Goal: Transaction & Acquisition: Book appointment/travel/reservation

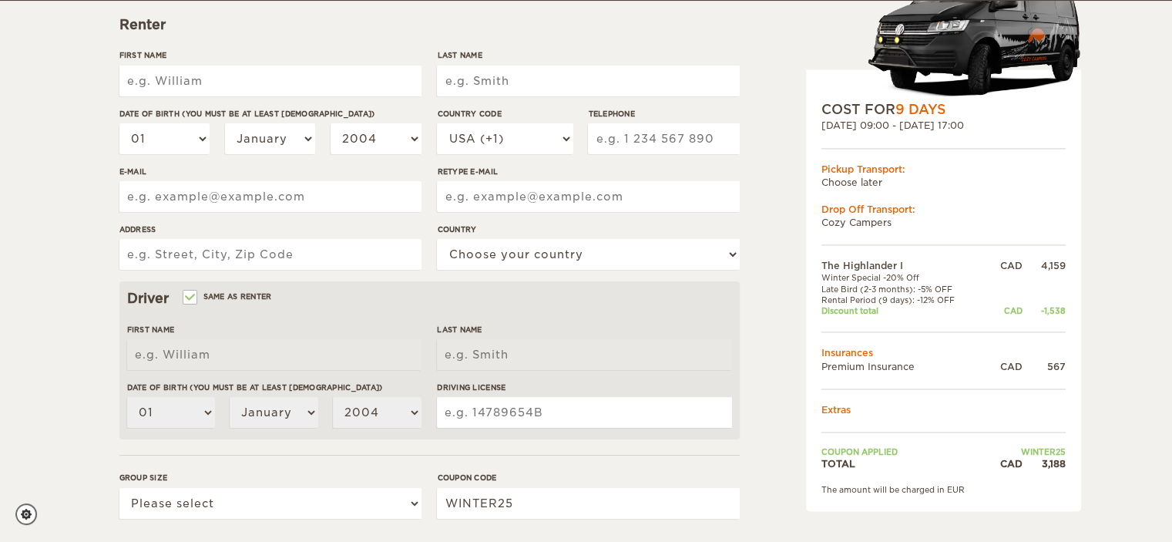
scroll to position [225, 0]
click at [226, 69] on input "First Name" at bounding box center [270, 81] width 302 height 31
type input "[PERSON_NAME]"
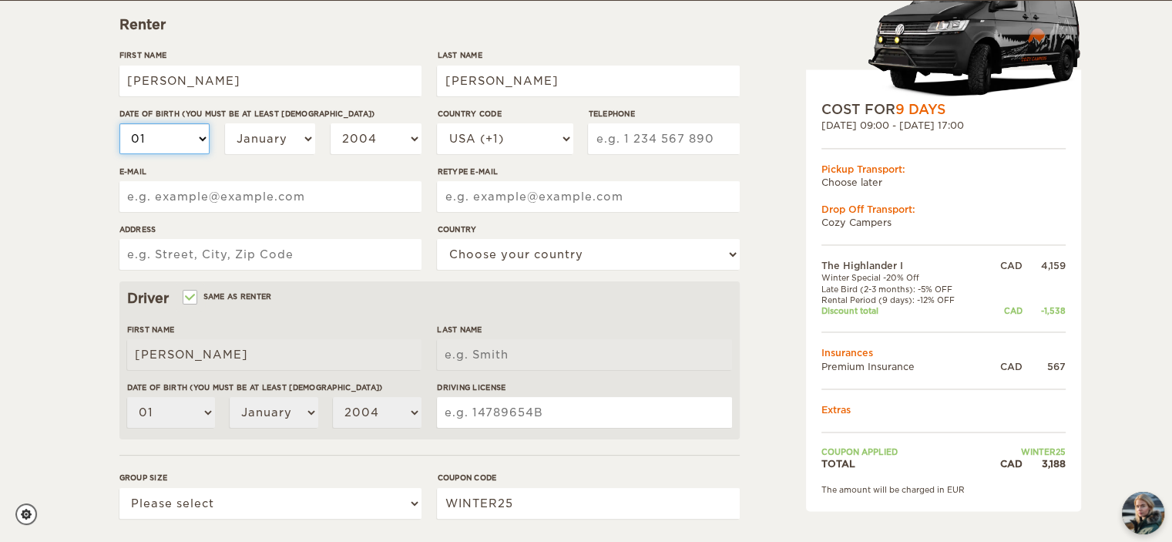
type input "[PERSON_NAME]"
click at [204, 148] on select "01 02 03 04 05 06 07 08 09 10 11 12 13 14 15 16 17 18 19 20 21 22 23 24 25 26 2…" at bounding box center [164, 138] width 91 height 31
select select "16"
click at [119, 123] on select "01 02 03 04 05 06 07 08 09 10 11 12 13 14 15 16 17 18 19 20 21 22 23 24 25 26 2…" at bounding box center [164, 138] width 91 height 31
select select "16"
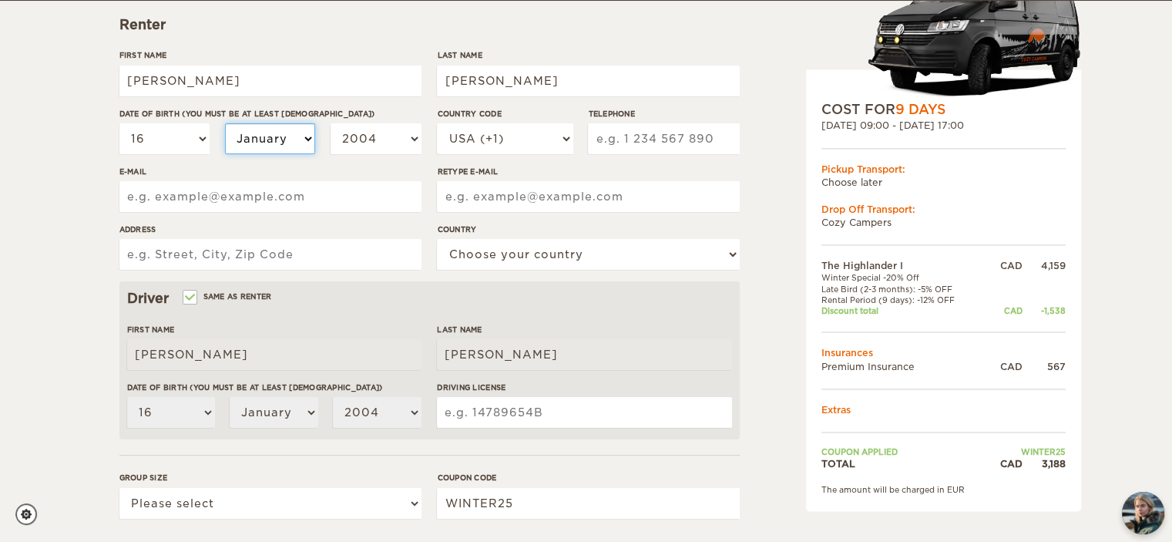
click at [288, 140] on select "January February March April May June July August September October November De…" at bounding box center [270, 138] width 91 height 31
select select "10"
click at [225, 123] on select "January February March April May June July August September October November De…" at bounding box center [270, 138] width 91 height 31
select select "10"
click at [382, 150] on select "2004 2003 2002 2001 2000 1999 1998 1997 1996 1995 1994 1993 1992 1991 1990 1989…" at bounding box center [376, 138] width 91 height 31
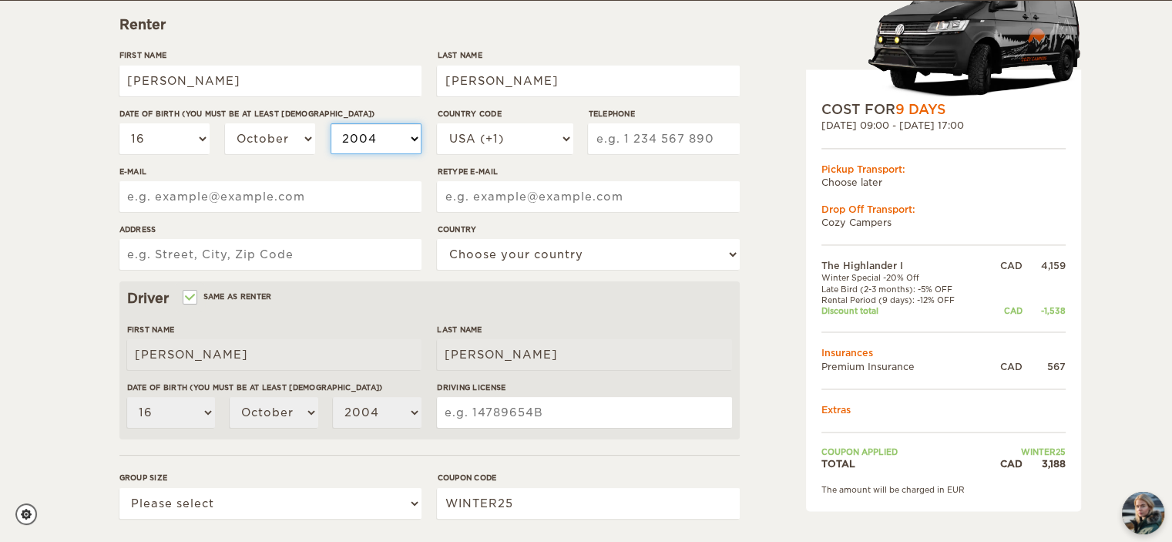
select select "1988"
click at [331, 123] on select "2004 2003 2002 2001 2000 1999 1998 1997 1996 1995 1994 1993 1992 1991 1990 1989…" at bounding box center [376, 138] width 91 height 31
select select "1988"
click at [508, 147] on select "USA (+1) [GEOGRAPHIC_DATA] (+44) [GEOGRAPHIC_DATA] (+49) [GEOGRAPHIC_DATA] (+21…" at bounding box center [505, 138] width 136 height 31
select select "1"
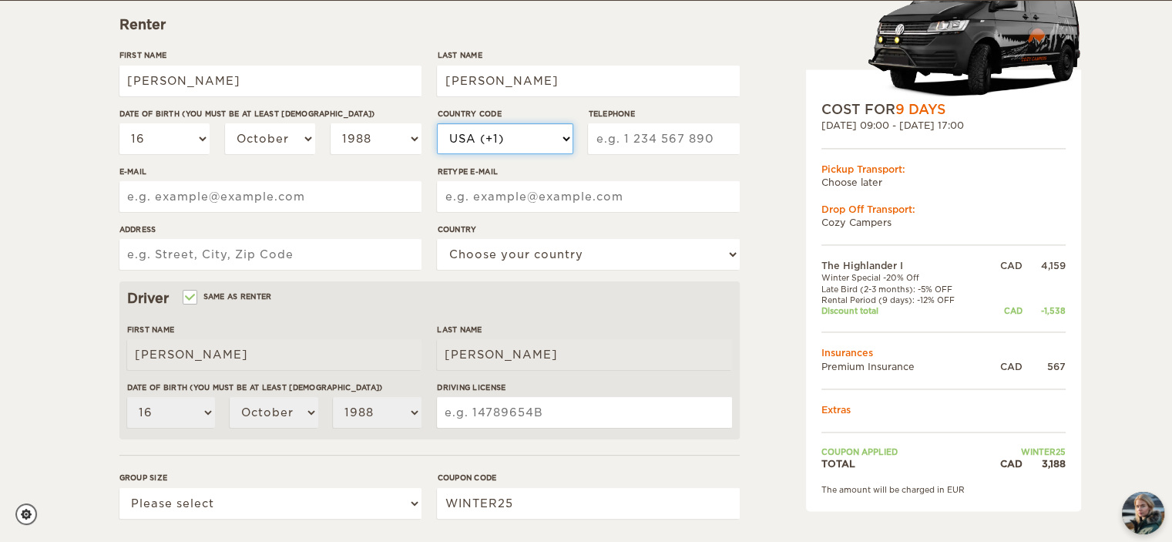
click at [437, 123] on select "USA (+1) [GEOGRAPHIC_DATA] (+44) [GEOGRAPHIC_DATA] (+49) [GEOGRAPHIC_DATA] (+21…" at bounding box center [505, 138] width 136 height 31
click at [638, 136] on input "Telephone" at bounding box center [663, 138] width 151 height 31
type input "6472626425"
click at [284, 187] on input "E-mail" at bounding box center [270, 196] width 302 height 31
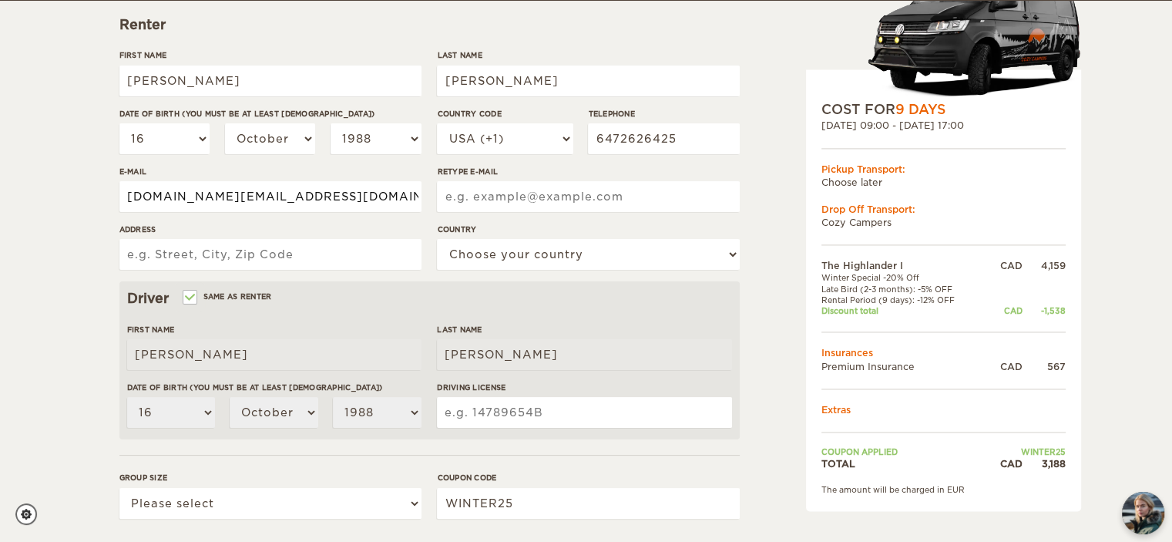
type input "[DOMAIN_NAME][EMAIL_ADDRESS][DOMAIN_NAME]"
click at [510, 207] on input "Retype E-mail" at bounding box center [588, 196] width 302 height 31
paste input "[DOMAIN_NAME][EMAIL_ADDRESS][DOMAIN_NAME]"
type input "[DOMAIN_NAME][EMAIL_ADDRESS][DOMAIN_NAME]"
click at [191, 259] on input "Address" at bounding box center [270, 254] width 302 height 31
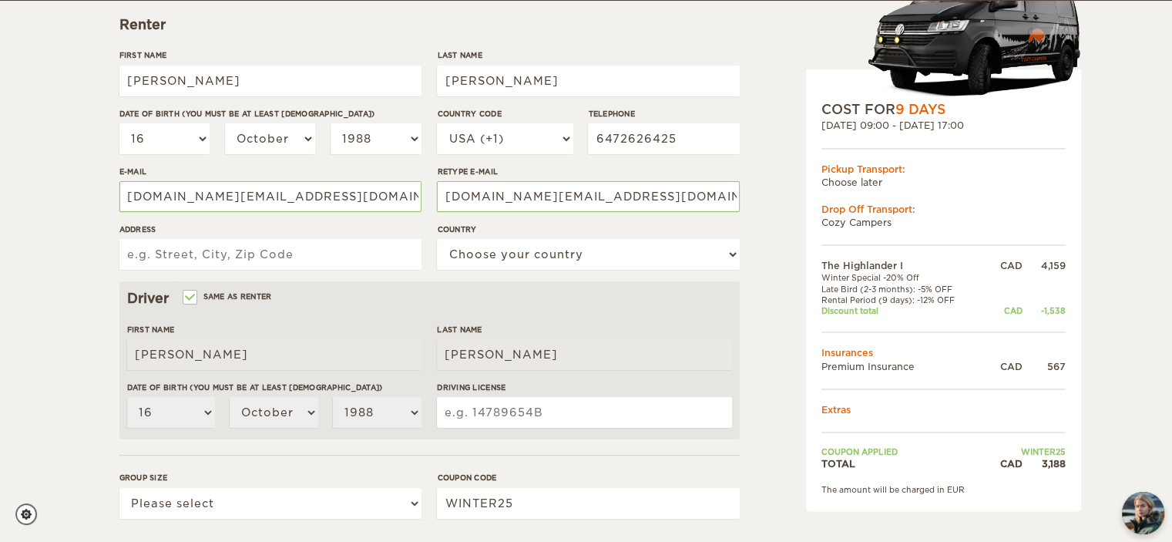
click at [191, 259] on input "Address" at bounding box center [270, 254] width 302 height 31
type input "4"
type input "[STREET_ADDRESS]"
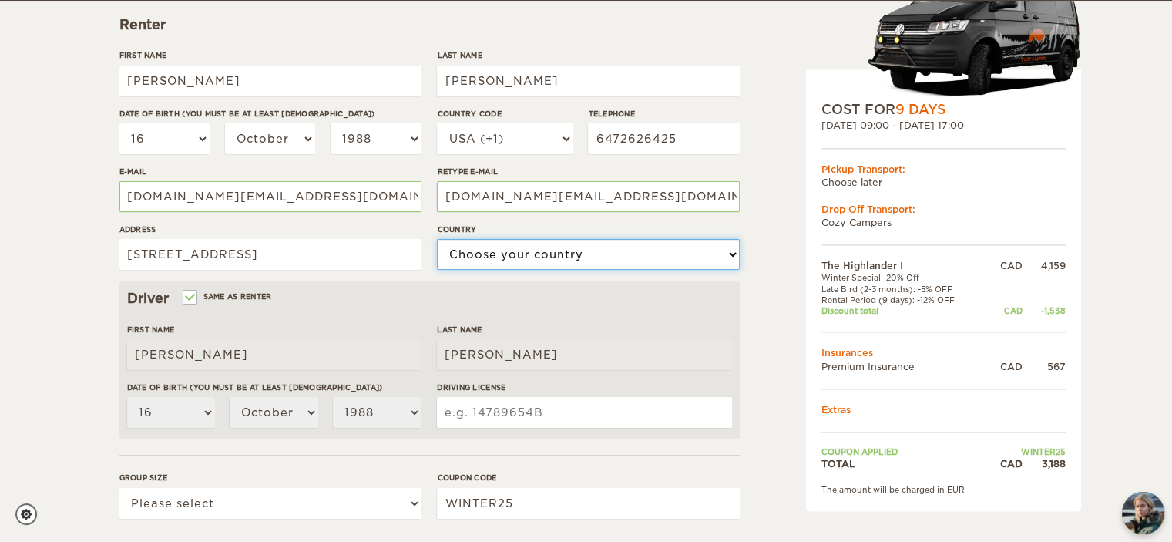
click at [498, 254] on select "Choose your country [GEOGRAPHIC_DATA] [GEOGRAPHIC_DATA] [GEOGRAPHIC_DATA] [GEOG…" at bounding box center [588, 254] width 302 height 31
select select "38"
click at [437, 239] on select "Choose your country [GEOGRAPHIC_DATA] [GEOGRAPHIC_DATA] [GEOGRAPHIC_DATA] [GEOG…" at bounding box center [588, 254] width 302 height 31
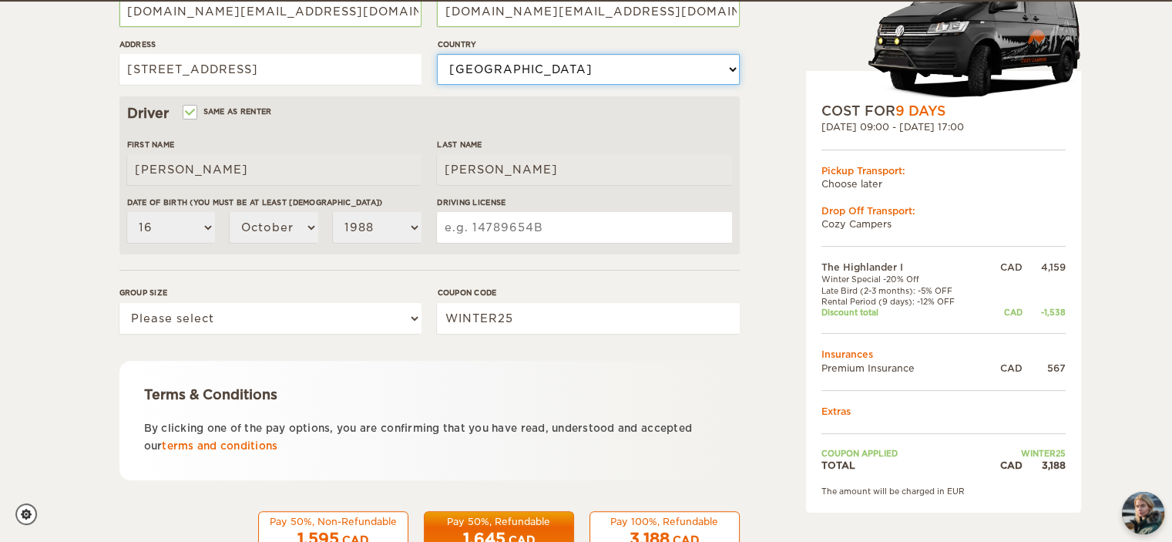
scroll to position [412, 0]
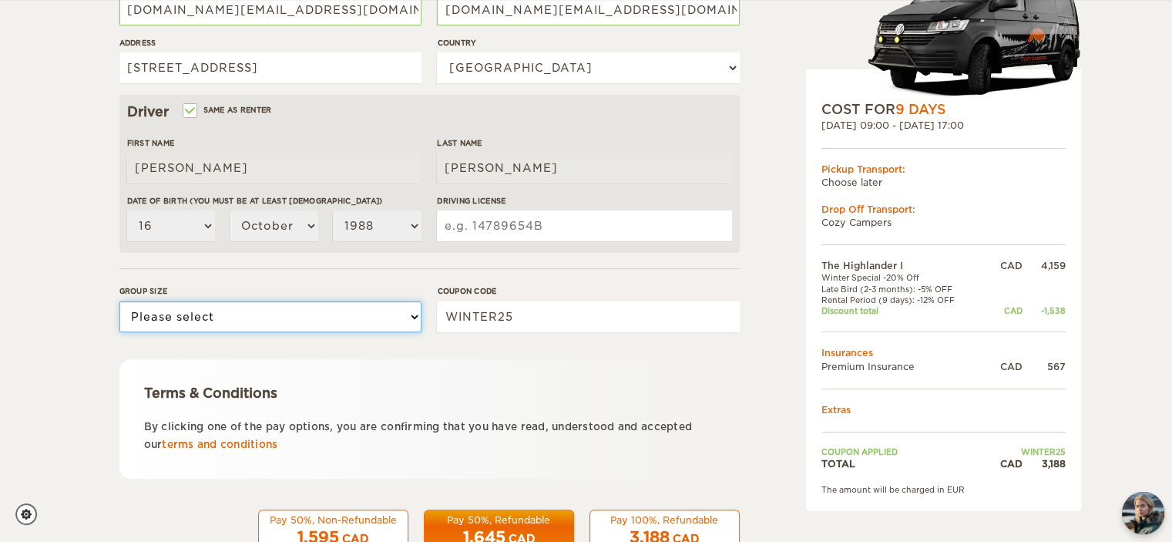
click at [277, 317] on select "Please select 1 2" at bounding box center [270, 316] width 302 height 31
select select "2"
click at [119, 301] on select "Please select 1 2" at bounding box center [270, 316] width 302 height 31
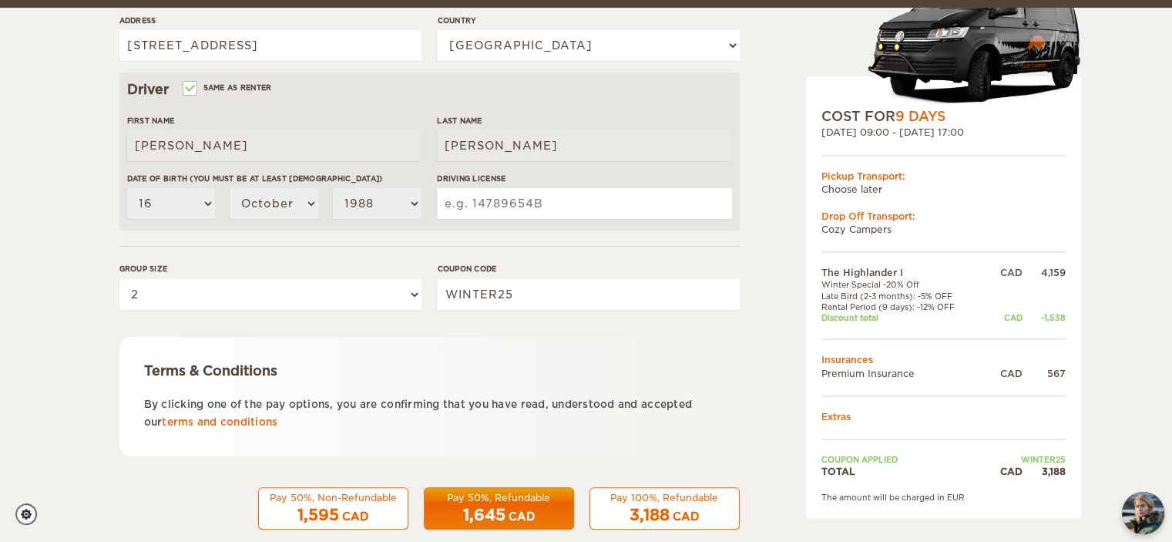
scroll to position [459, 0]
